Goal: Information Seeking & Learning: Learn about a topic

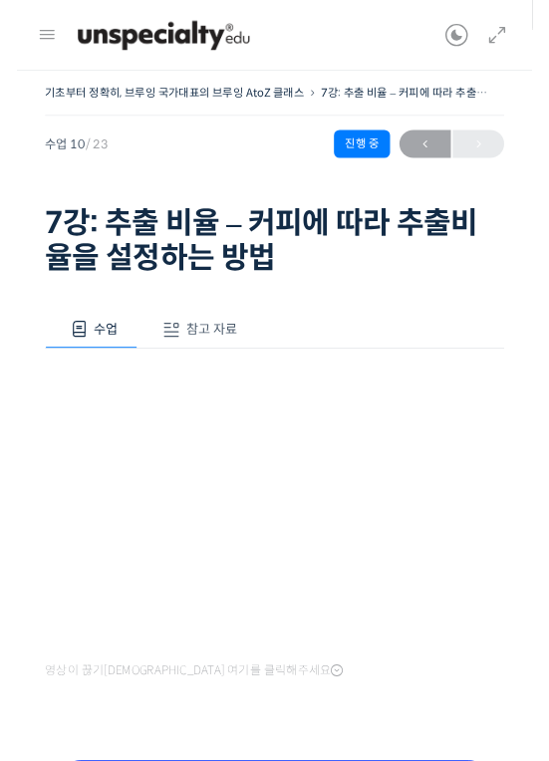
scroll to position [144, 0]
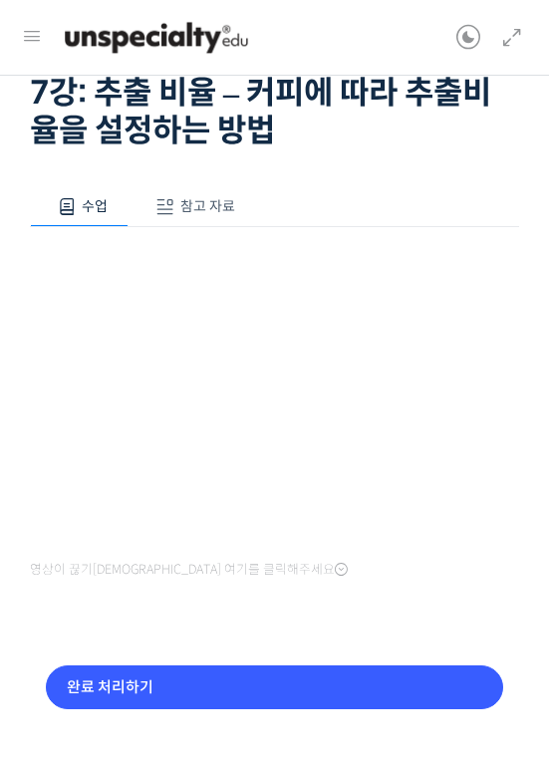
click at [282, 689] on input "완료 처리하기" at bounding box center [274, 687] width 457 height 45
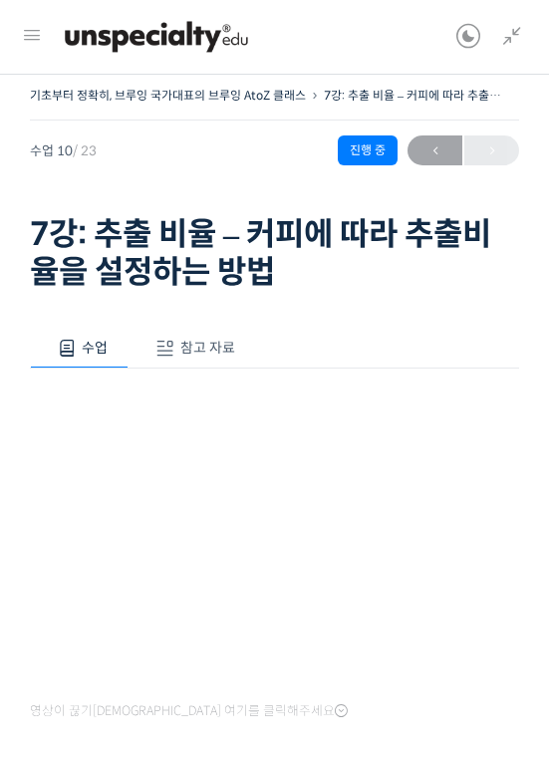
scroll to position [87, 0]
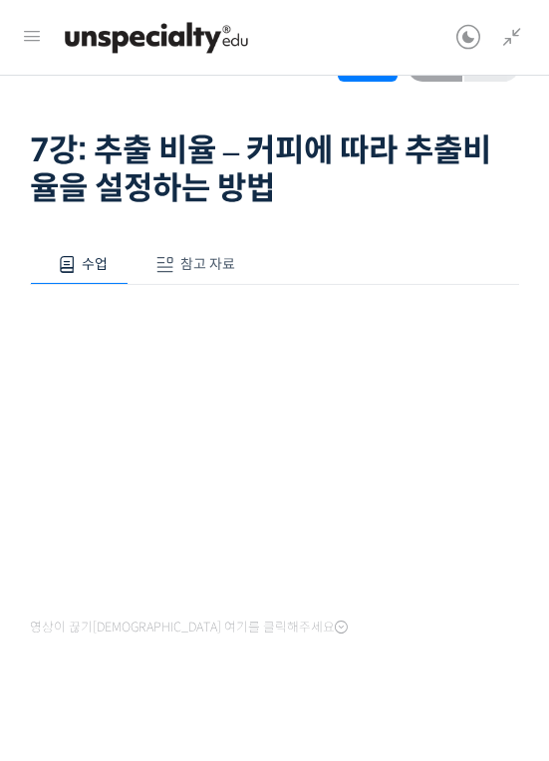
click at [508, 37] on icon at bounding box center [512, 38] width 24 height 24
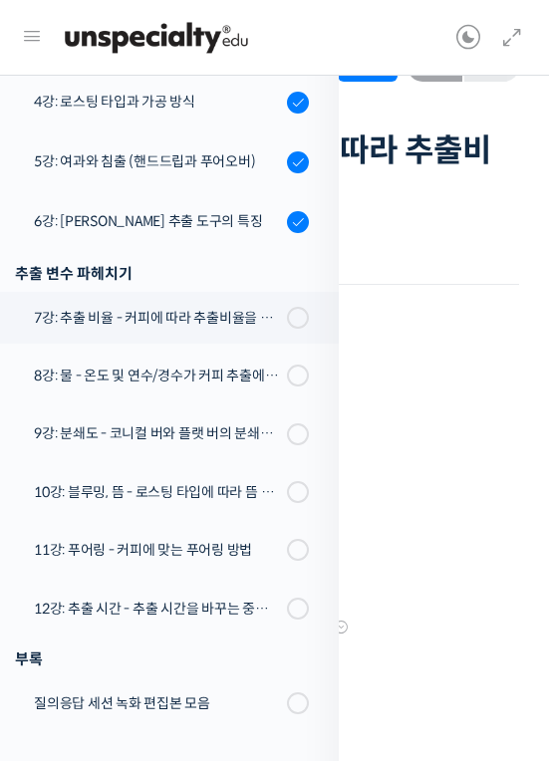
scroll to position [588, 0]
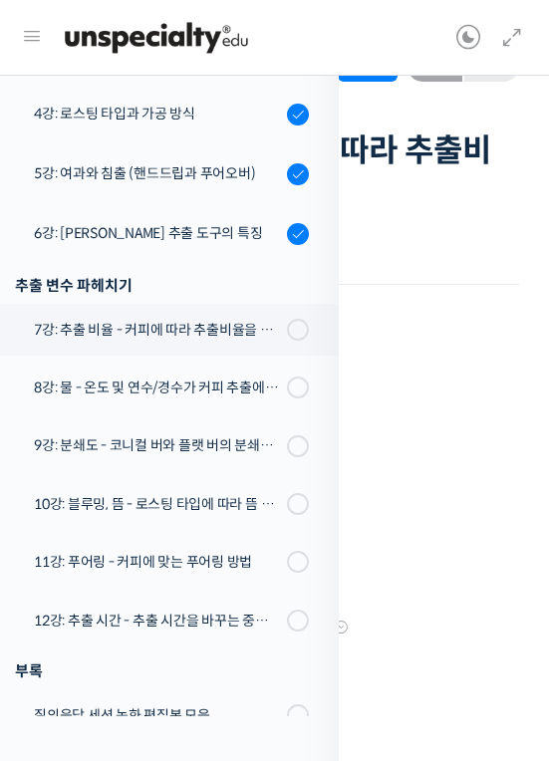
click at [159, 323] on div "7강: 추출 비율 - 커피에 따라 추출비율을 설정하는 방법" at bounding box center [157, 330] width 247 height 22
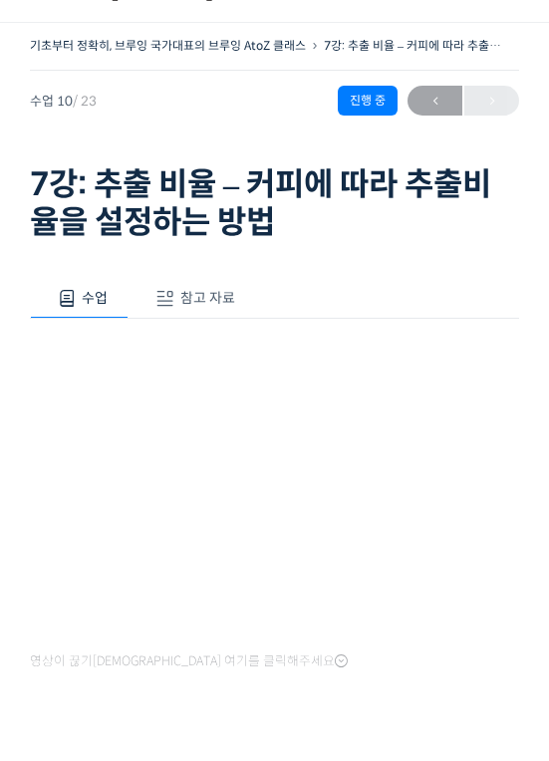
scroll to position [162, 0]
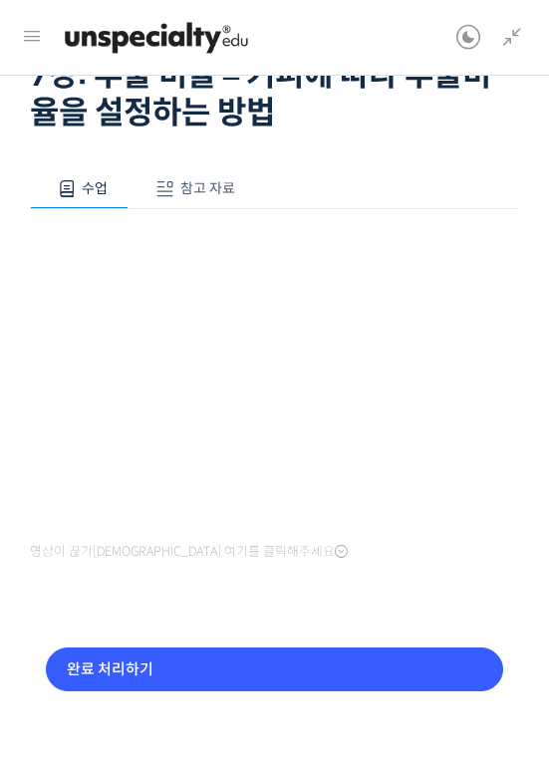
click at [263, 681] on input "완료 처리하기" at bounding box center [274, 669] width 457 height 45
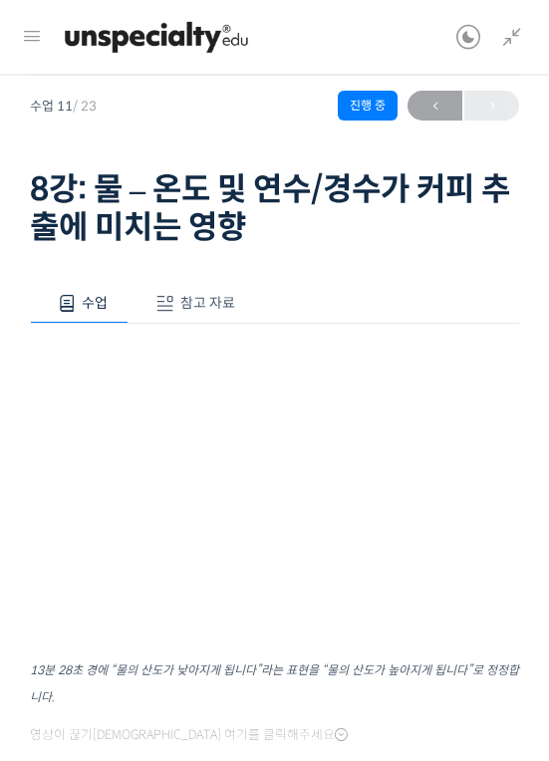
click at [194, 315] on button "참고 자료" at bounding box center [191, 305] width 127 height 42
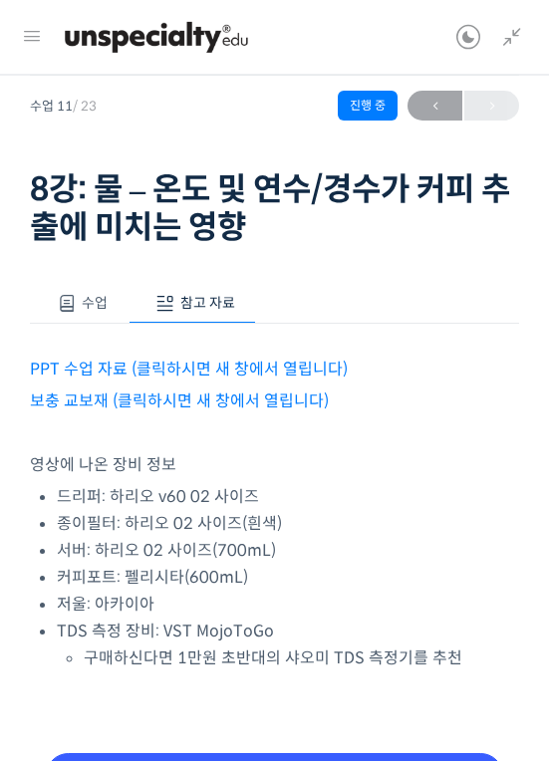
scroll to position [48, 0]
click at [152, 369] on link "PPT 수업 자료 (클릭하시면 새 창에서 열립니다)" at bounding box center [189, 369] width 318 height 21
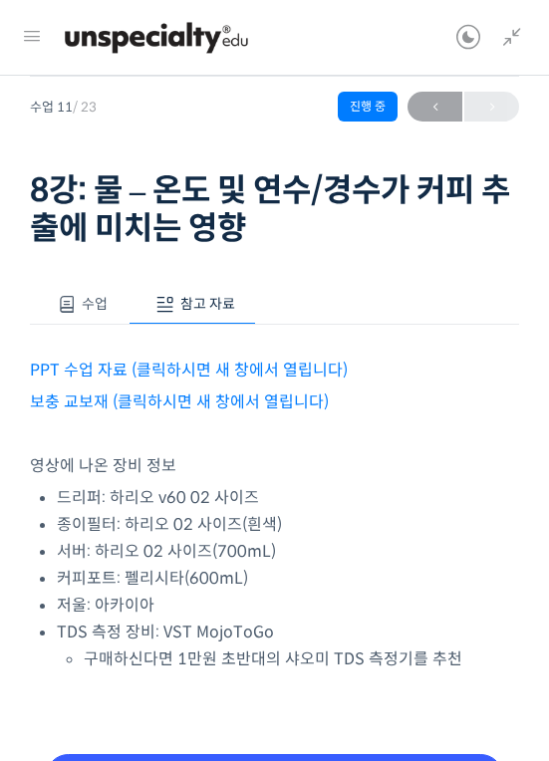
click at [218, 402] on link "보충 교보재 (클릭하시면 새 창에서 열립니다)" at bounding box center [179, 401] width 299 height 21
click at [86, 310] on span "수업" at bounding box center [95, 304] width 26 height 18
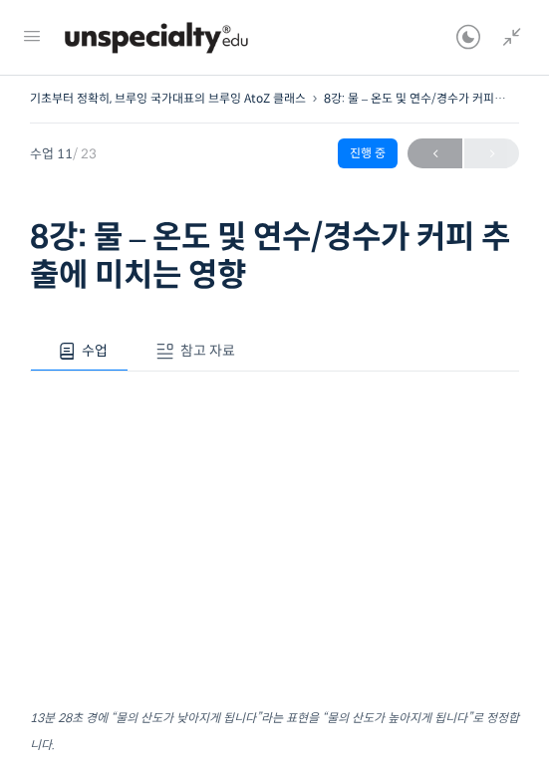
scroll to position [136, 0]
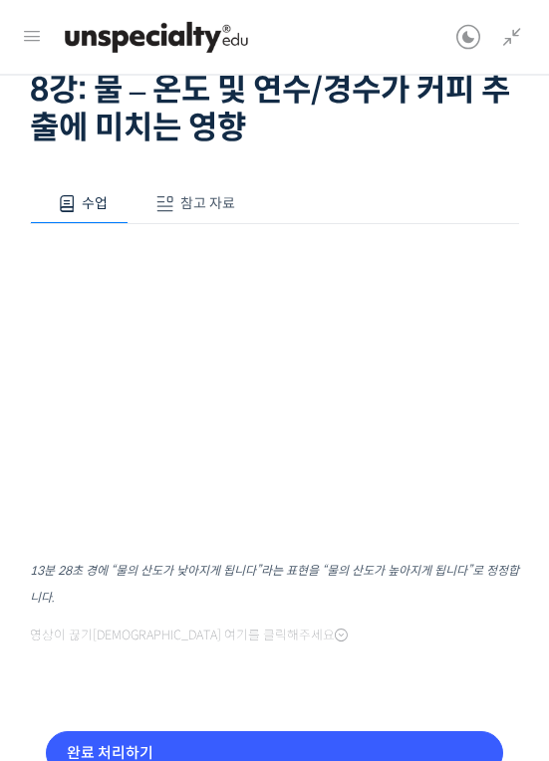
click at [321, 752] on input "완료 처리하기" at bounding box center [274, 754] width 457 height 45
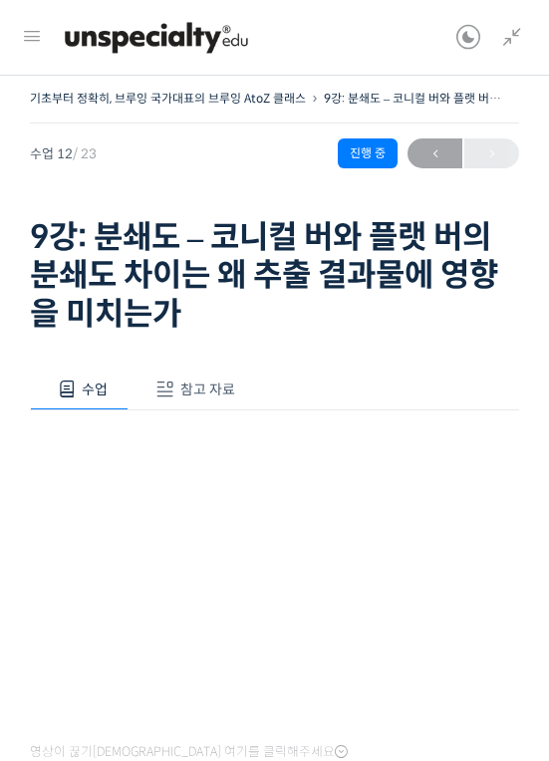
scroll to position [1021, 0]
click at [172, 410] on div "영상이 끊기[DEMOGRAPHIC_DATA] 여기를 클릭해주세요" at bounding box center [274, 588] width 489 height 356
click at [216, 387] on span "참고 자료" at bounding box center [207, 389] width 55 height 18
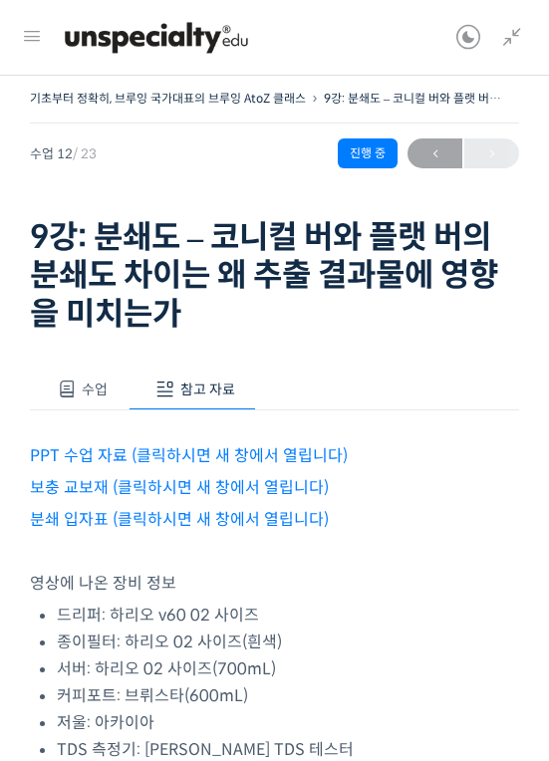
click at [305, 454] on link "PPT 수업 자료 (클릭하시면 새 창에서 열립니다)" at bounding box center [189, 455] width 318 height 21
click at [279, 501] on div "PPT 수업 자료 (클릭하시면 새 창에서 열립니다) 보충 교보재 (클릭하시면 새 창에서 열립니다) 분쇄 입자표 (클릭하시면 새 창에서 열립니다…" at bounding box center [274, 586] width 489 height 353
click at [286, 489] on link "보충 교보재 (클릭하시면 새 창에서 열립니다)" at bounding box center [179, 487] width 299 height 21
click at [293, 516] on link "분쇄 입자표 (클릭하시면 새 창에서 열립니다)" at bounding box center [179, 519] width 299 height 21
click at [88, 403] on button "수업" at bounding box center [79, 389] width 99 height 42
